Goal: Information Seeking & Learning: Understand process/instructions

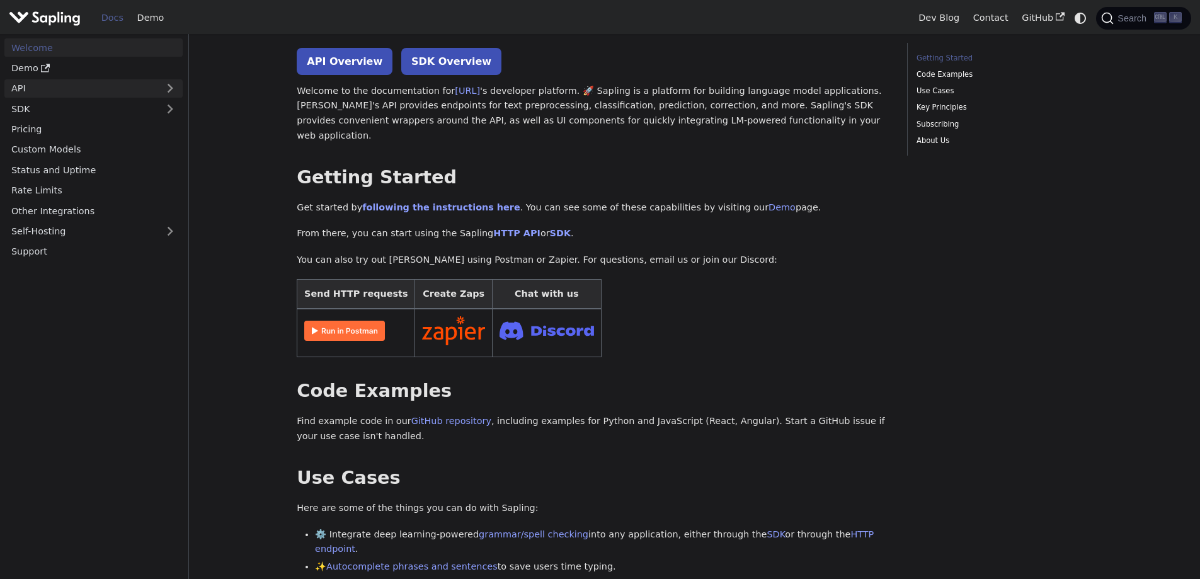
click at [100, 87] on link "API" at bounding box center [80, 88] width 153 height 18
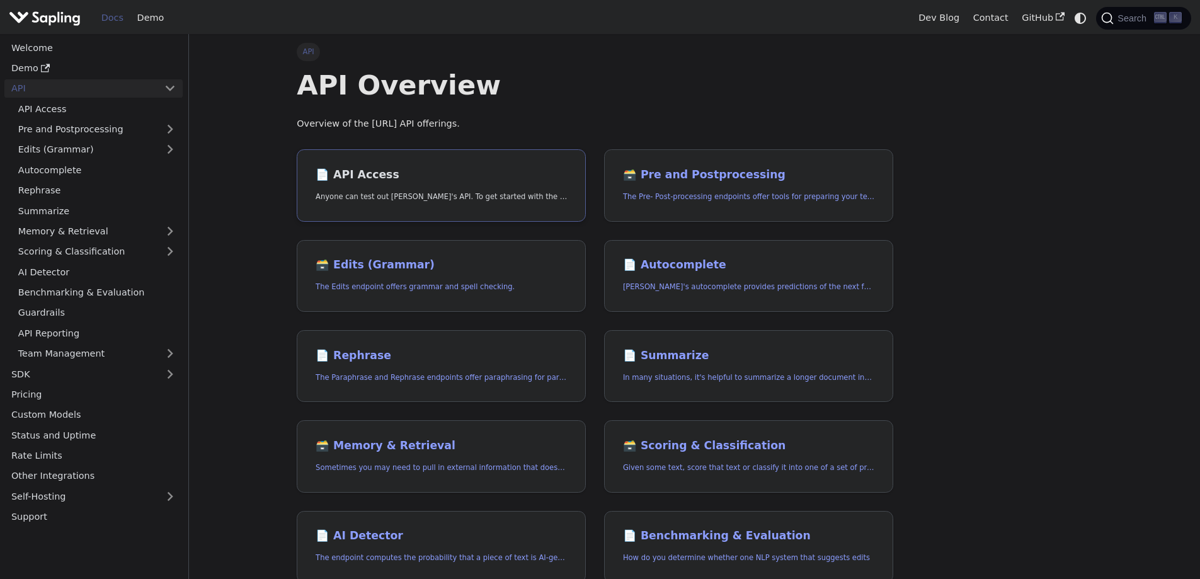
click at [406, 180] on h2 "📄️ API Access" at bounding box center [440, 175] width 251 height 14
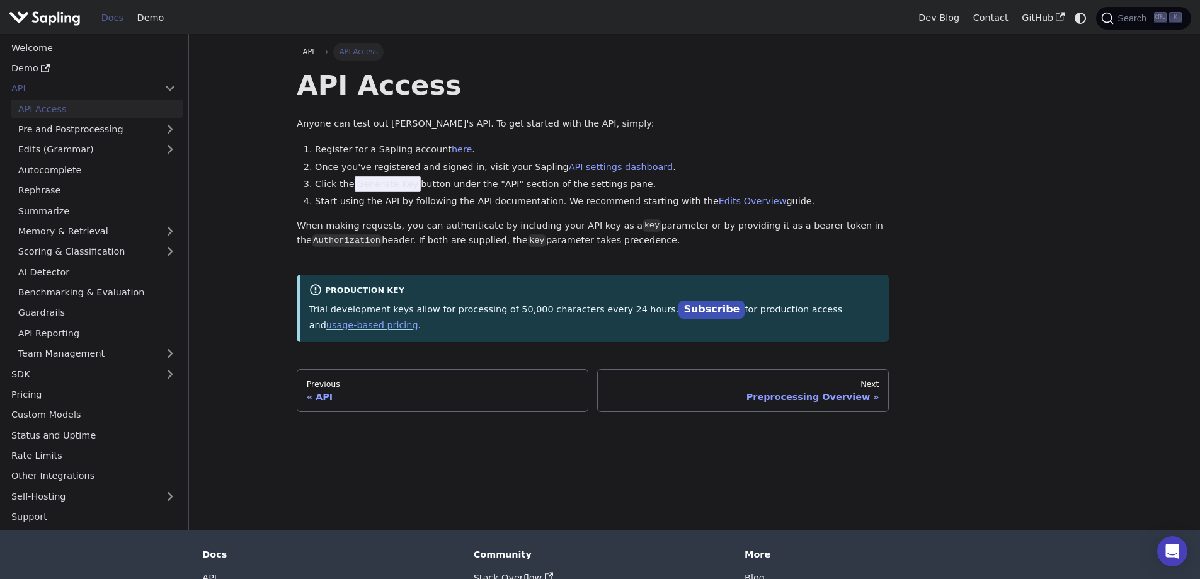
drag, startPoint x: 154, startPoint y: 156, endPoint x: 123, endPoint y: 197, distance: 51.3
click at [154, 157] on link "Edits (Grammar)" at bounding box center [96, 149] width 171 height 18
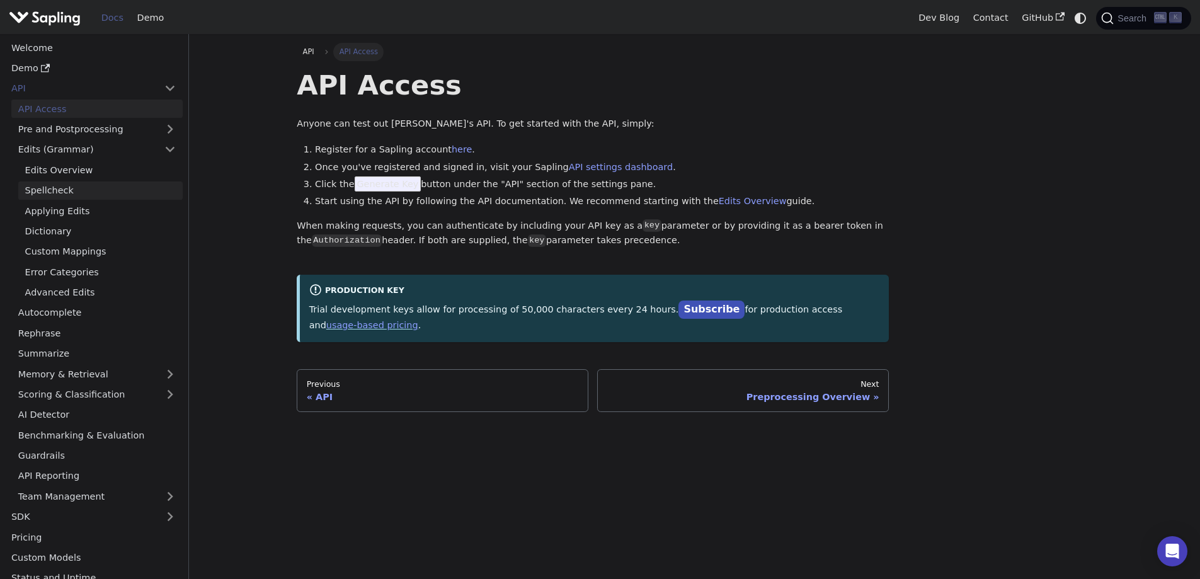
click at [121, 199] on link "Spellcheck" at bounding box center [100, 190] width 164 height 18
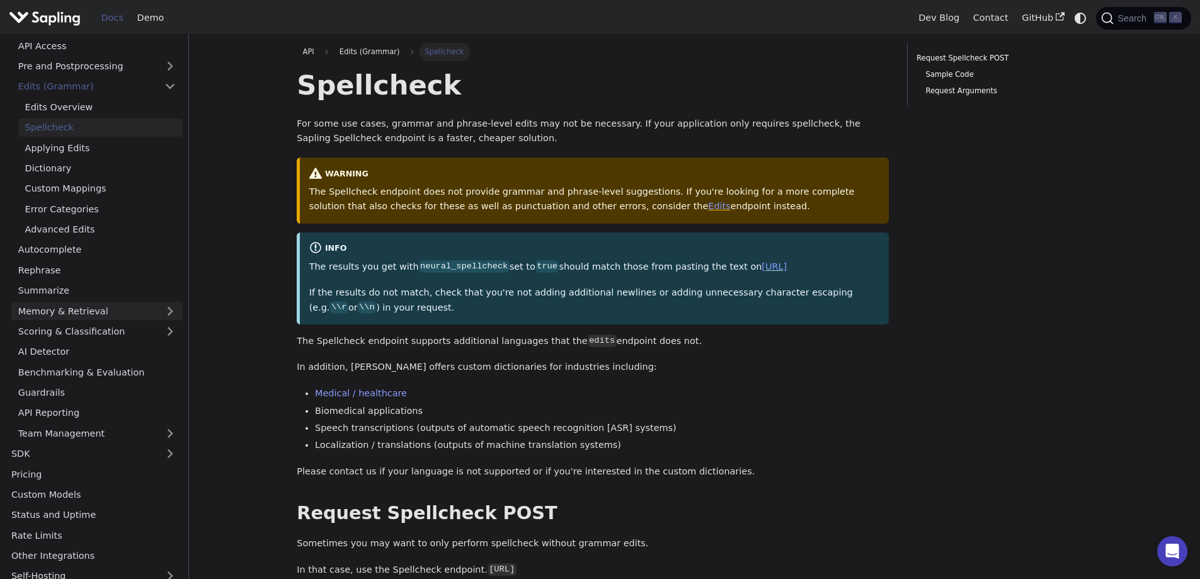
scroll to position [94, 0]
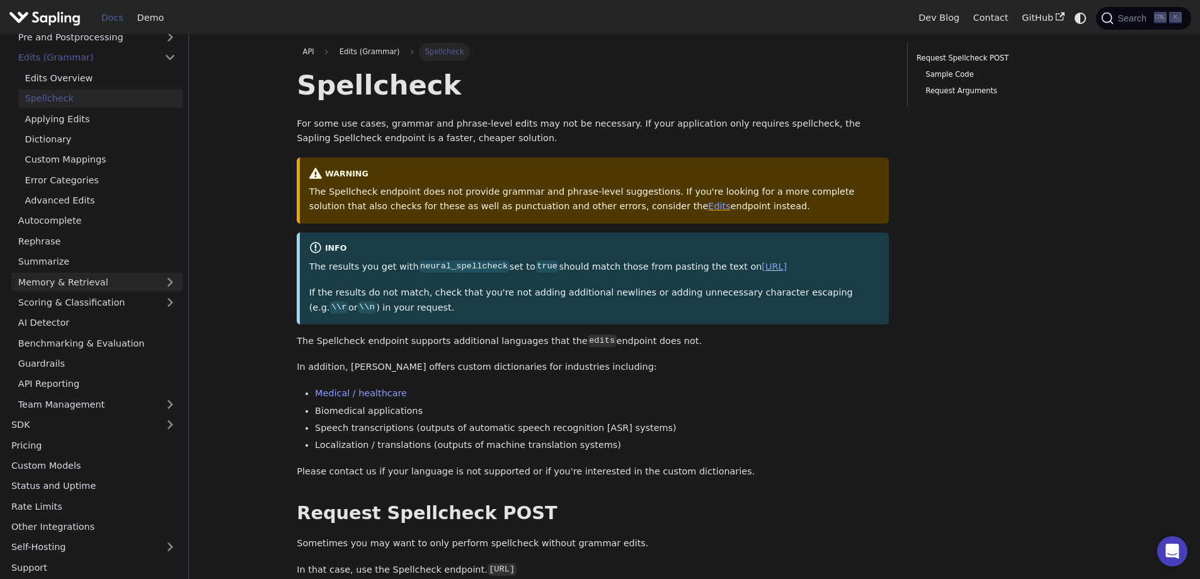
click at [123, 277] on ul "API Access Pre and Postprocessing Edits (Grammar) Edits Overview Spellcheck App…" at bounding box center [93, 211] width 178 height 406
